Goal: Transaction & Acquisition: Purchase product/service

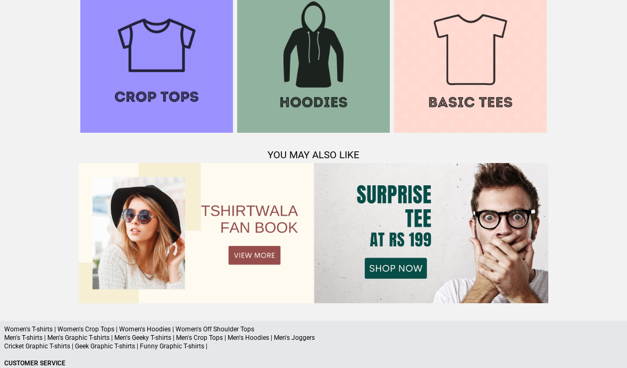
scroll to position [1038, 0]
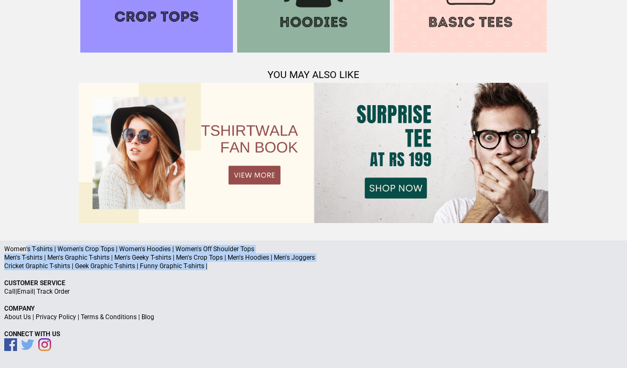
drag, startPoint x: 27, startPoint y: 250, endPoint x: 277, endPoint y: 276, distance: 252.2
click at [274, 272] on div "Women's T-shirts | Women's Crop Tops | Women's Hoodies | Women's Off Shoulder T…" at bounding box center [313, 305] width 627 height 128
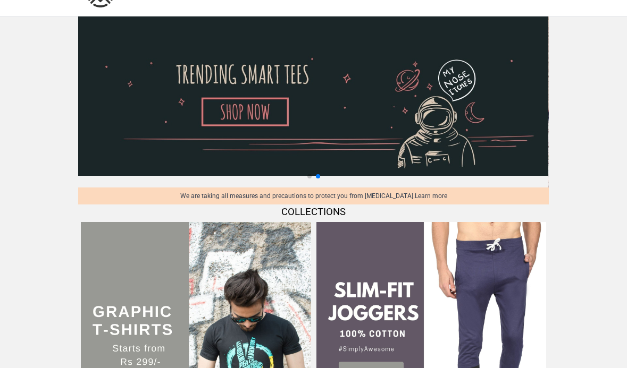
scroll to position [0, 0]
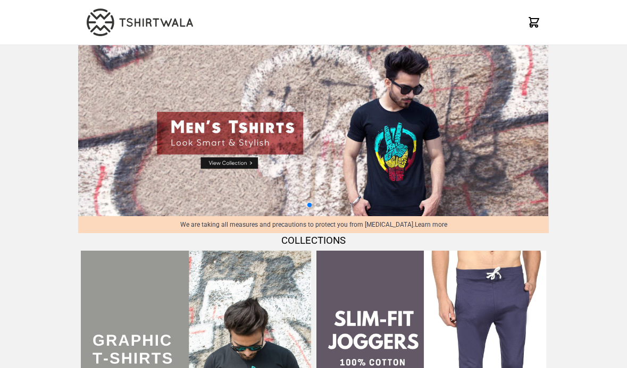
click at [226, 165] on img at bounding box center [313, 130] width 470 height 171
select select "*********"
